Goal: Information Seeking & Learning: Learn about a topic

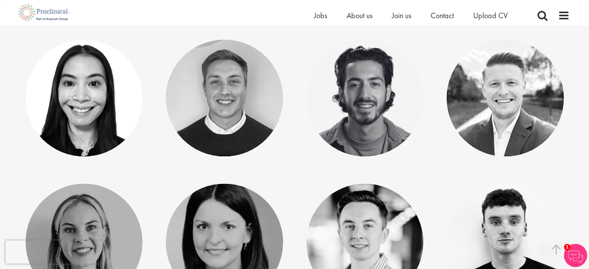
scroll to position [897, 0]
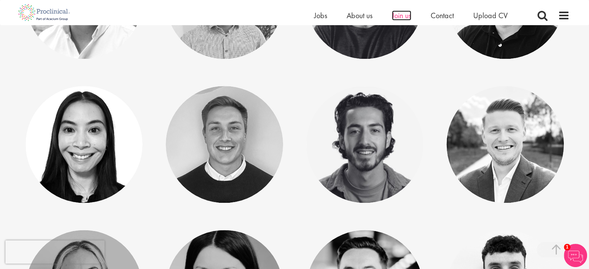
click at [399, 16] on span "Join us" at bounding box center [401, 15] width 19 height 10
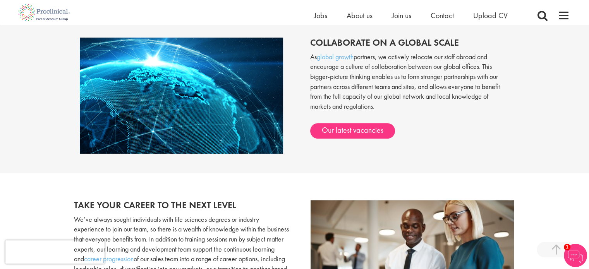
scroll to position [642, 0]
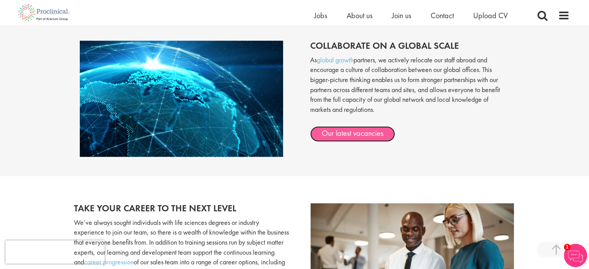
click at [330, 130] on link "Our latest vacancies" at bounding box center [352, 133] width 85 height 15
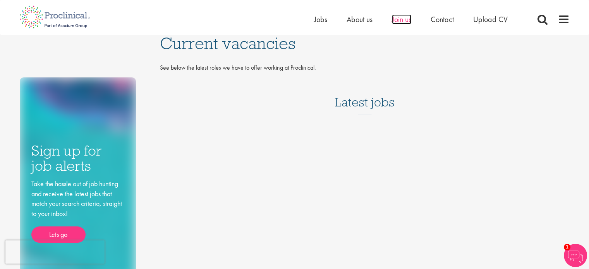
click at [397, 18] on span "Join us" at bounding box center [401, 19] width 19 height 10
